Goal: Task Accomplishment & Management: Use online tool/utility

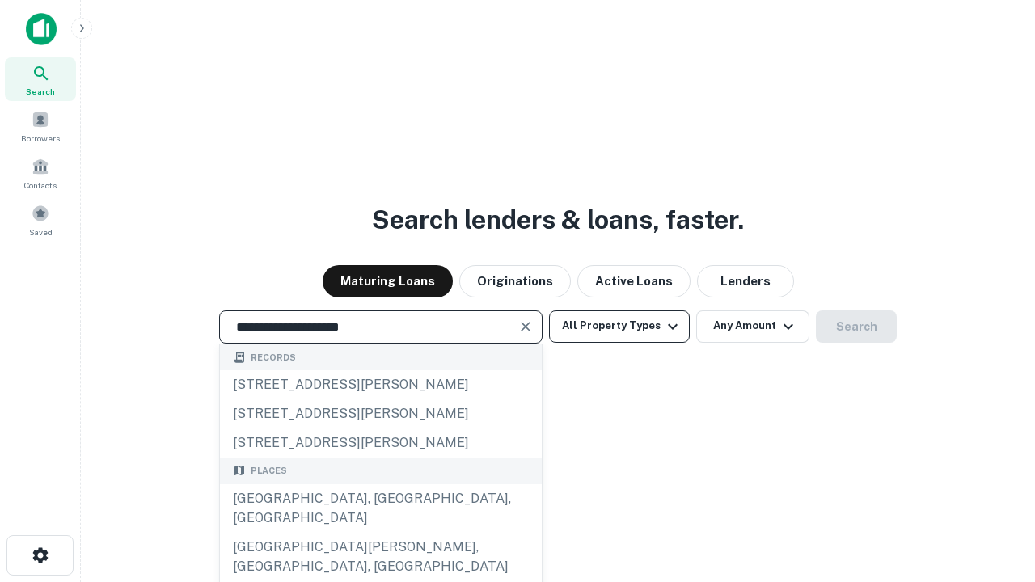
click at [380, 533] on div "[GEOGRAPHIC_DATA], [GEOGRAPHIC_DATA], [GEOGRAPHIC_DATA]" at bounding box center [381, 508] width 322 height 49
click at [619, 326] on button "All Property Types" at bounding box center [619, 326] width 141 height 32
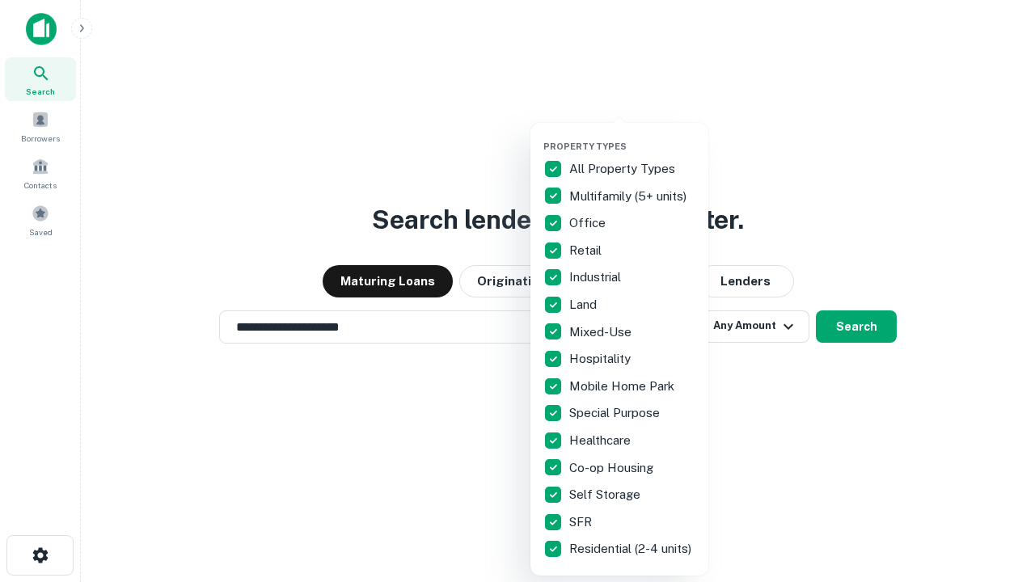
type input "**********"
click at [632, 136] on button "button" at bounding box center [632, 136] width 178 height 1
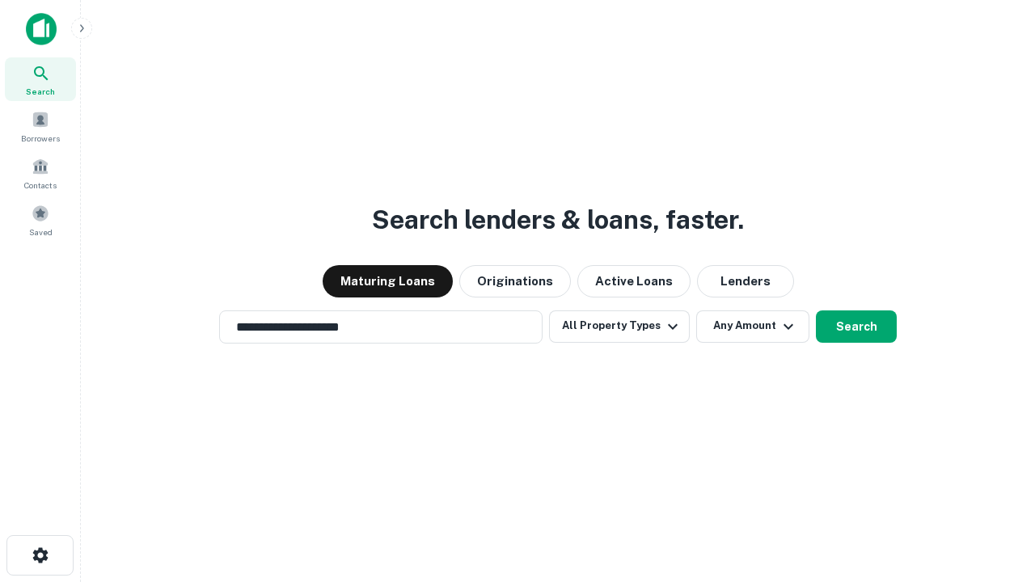
scroll to position [25, 0]
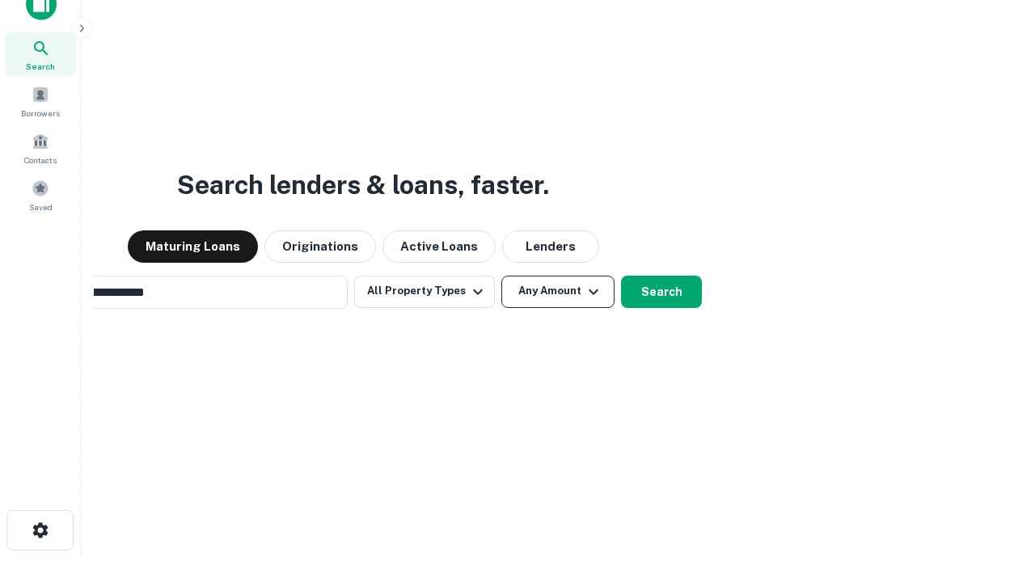
click at [501, 276] on button "Any Amount" at bounding box center [557, 292] width 113 height 32
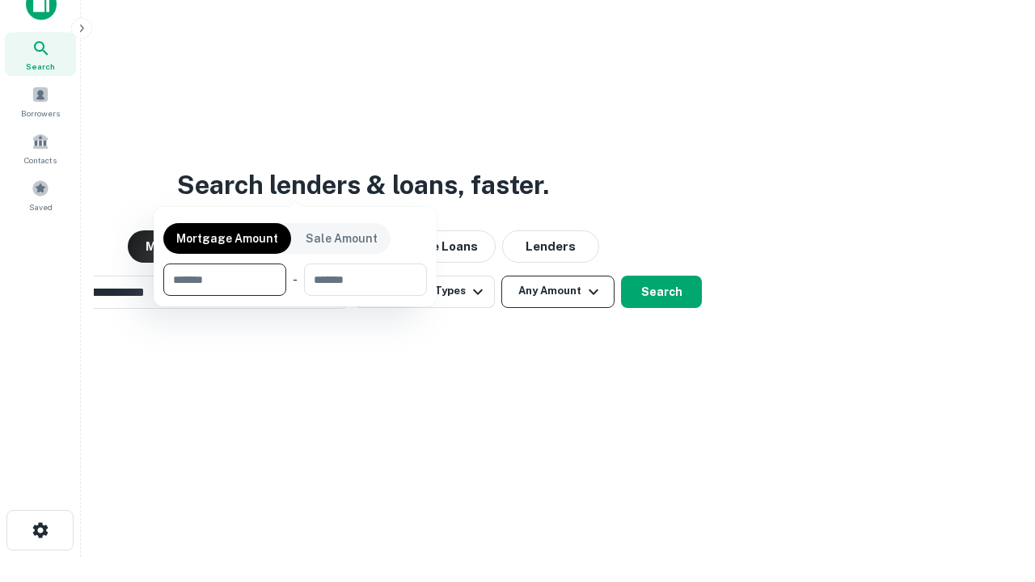
scroll to position [116, 458]
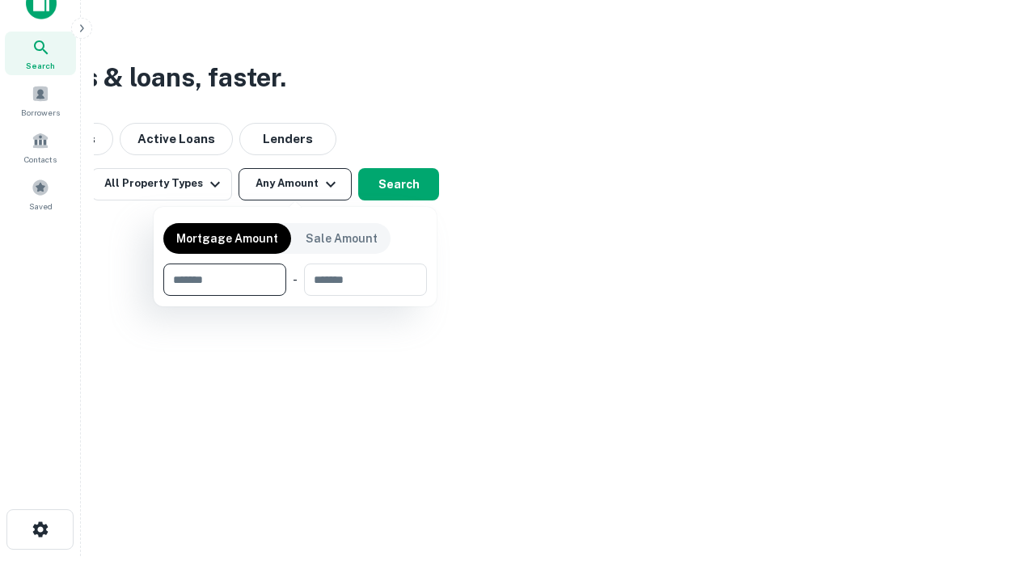
type input "*******"
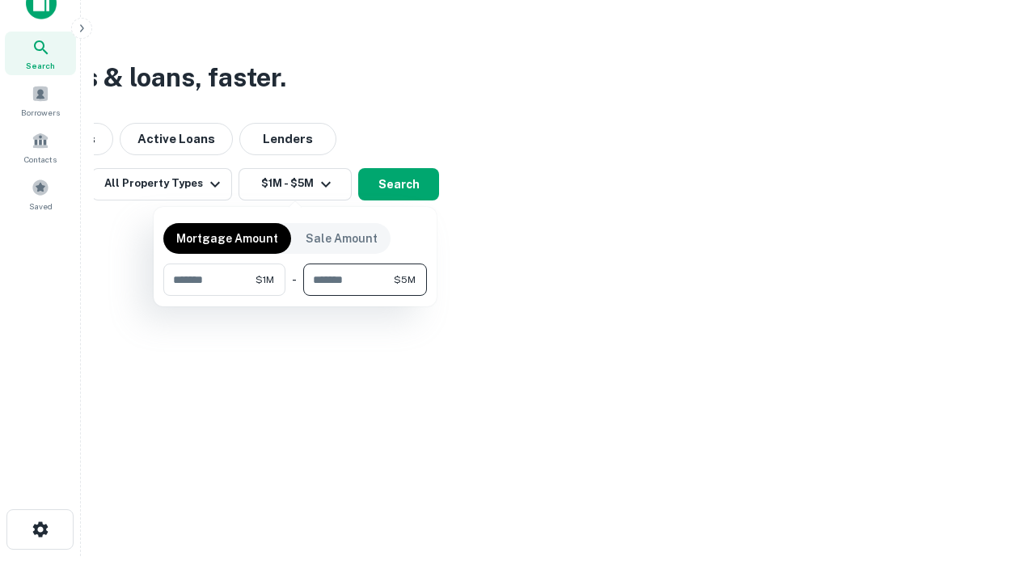
type input "*******"
click at [295, 296] on button "button" at bounding box center [295, 296] width 264 height 1
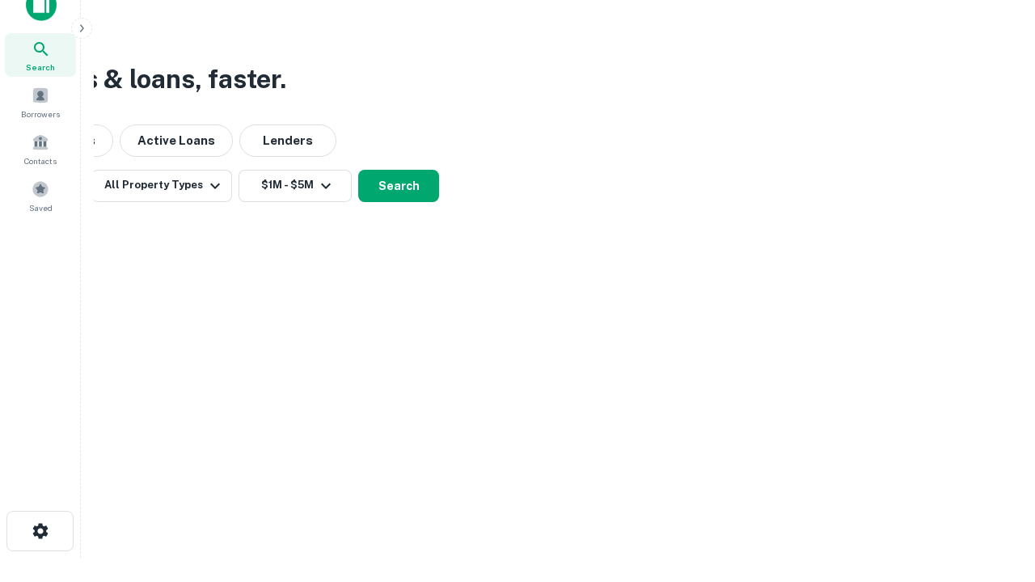
scroll to position [10, 298]
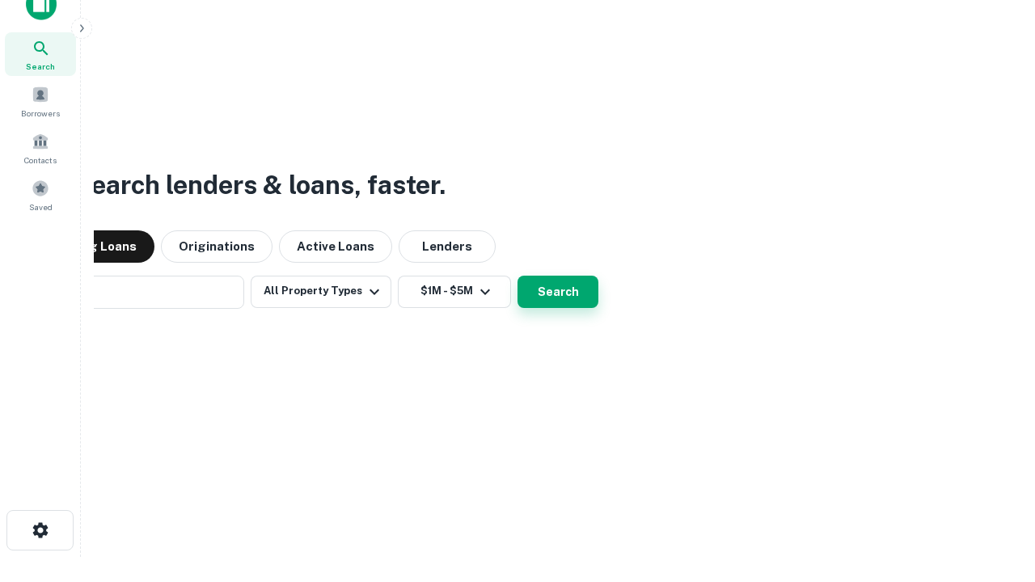
click at [517, 276] on button "Search" at bounding box center [557, 292] width 81 height 32
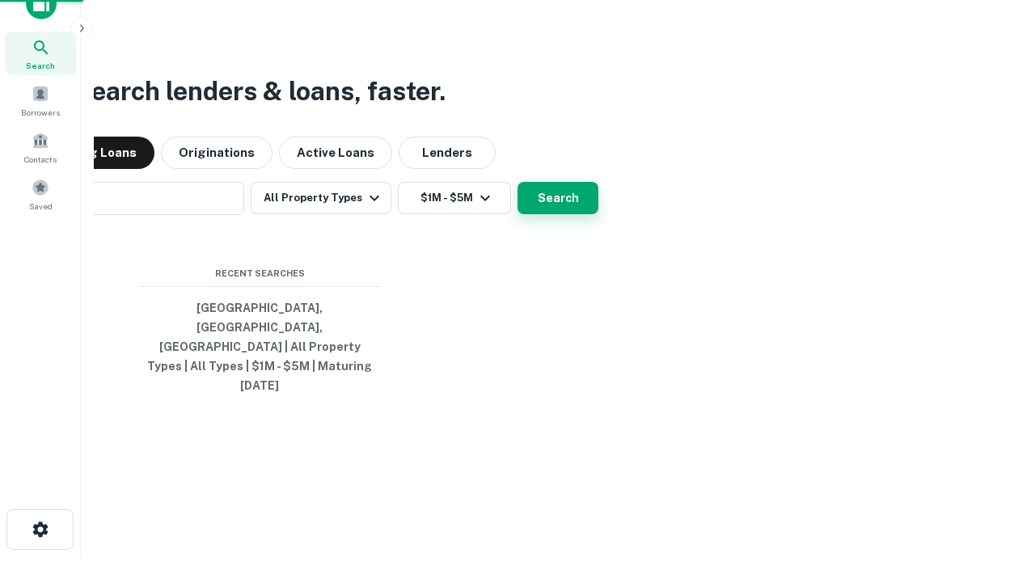
scroll to position [43, 458]
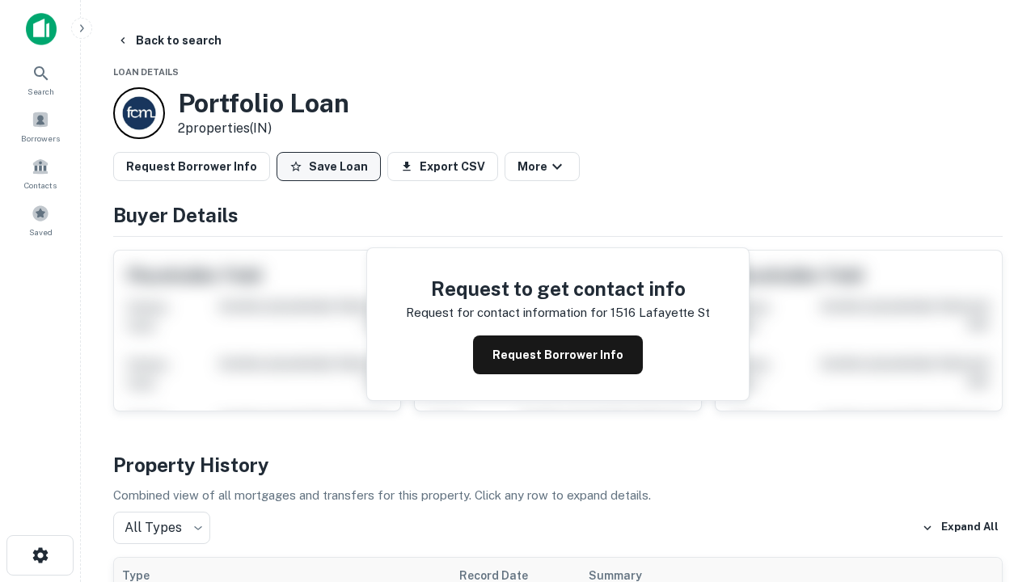
click at [328, 167] on button "Save Loan" at bounding box center [328, 166] width 104 height 29
click at [332, 167] on button "Loan Saved" at bounding box center [332, 166] width 112 height 29
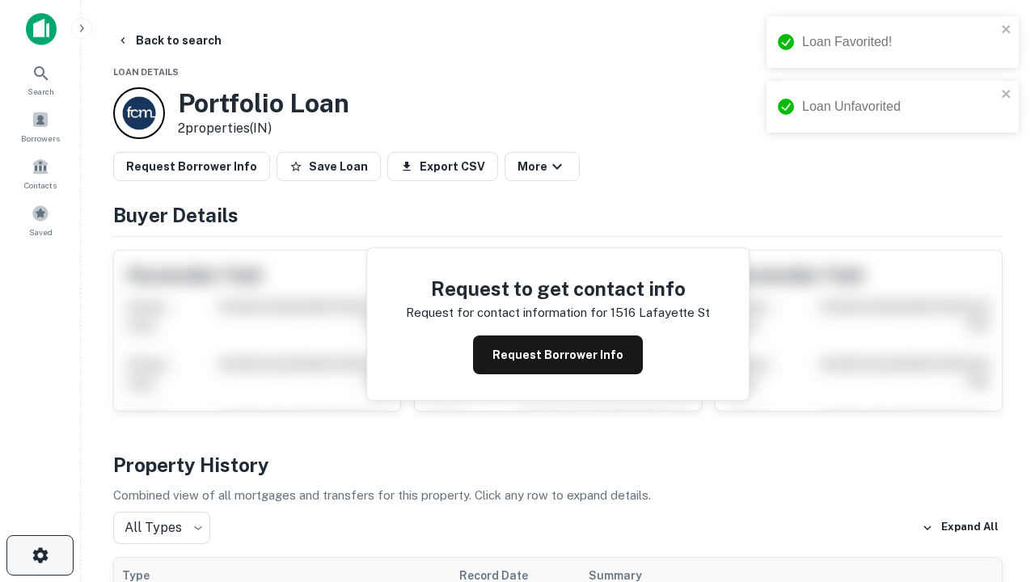
click at [40, 555] on icon "button" at bounding box center [40, 555] width 19 height 19
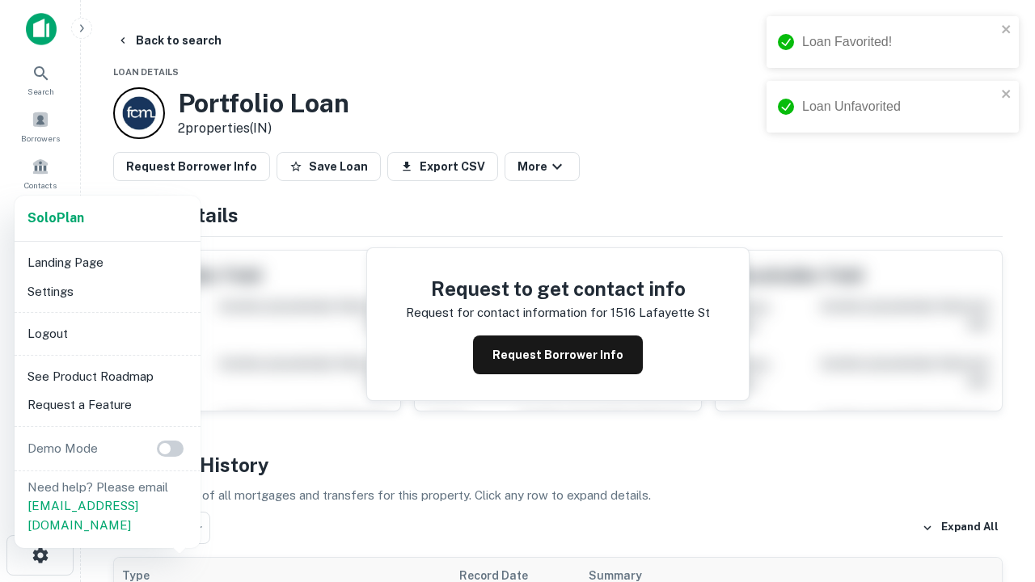
click at [107, 333] on li "Logout" at bounding box center [107, 333] width 173 height 29
